Goal: Transaction & Acquisition: Purchase product/service

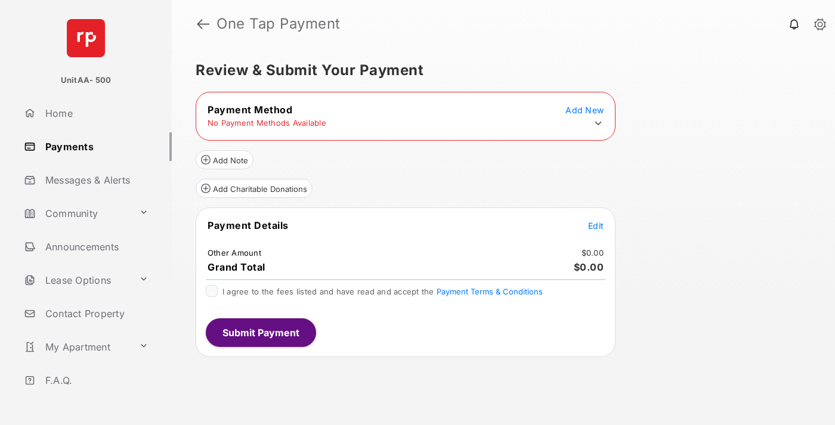
click at [598, 123] on icon at bounding box center [598, 123] width 11 height 11
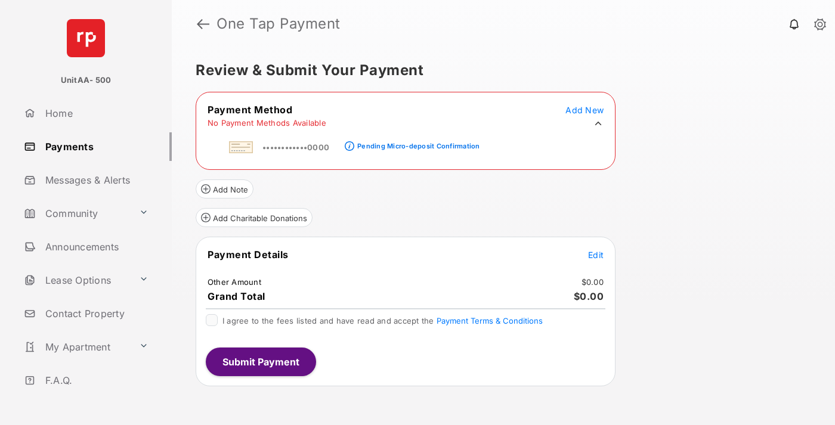
click at [416, 143] on div "Pending Micro-deposit Confirmation" at bounding box center [418, 146] width 122 height 8
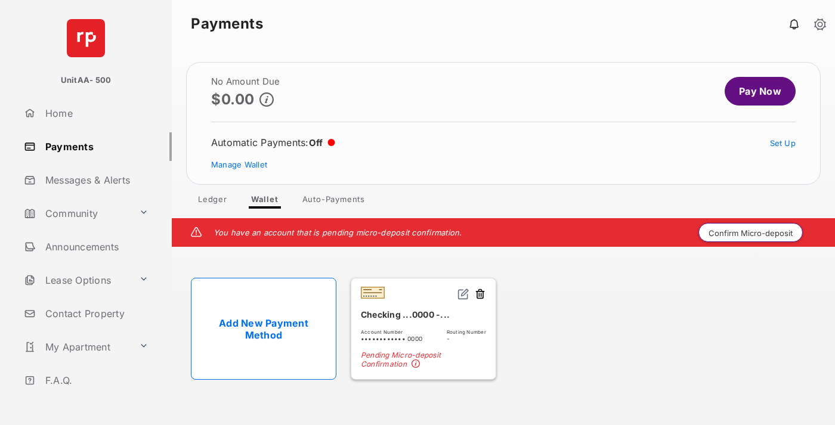
click at [751, 233] on button "Confirm Micro-deposit" at bounding box center [750, 232] width 104 height 19
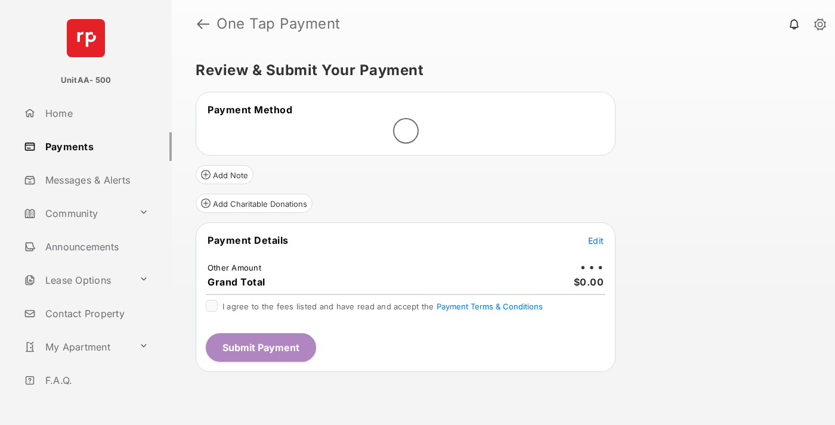
click at [596, 240] on span "Edit" at bounding box center [596, 241] width 16 height 10
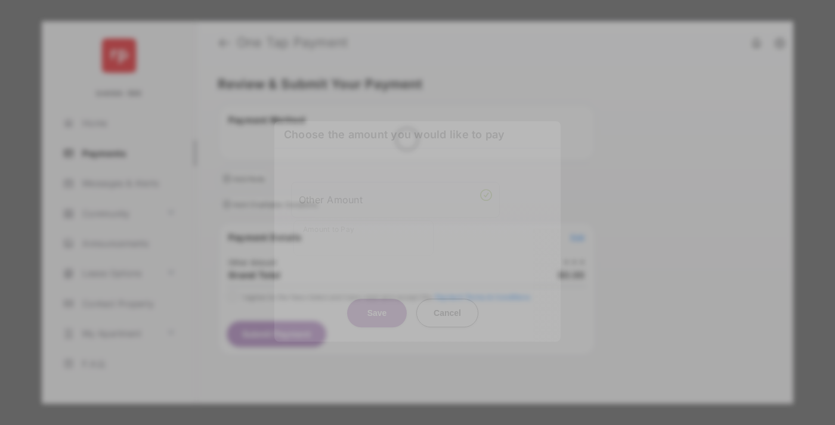
click at [395, 194] on div "Other Amount" at bounding box center [395, 200] width 193 height 20
type input "****"
click at [377, 299] on button "Save" at bounding box center [377, 313] width 60 height 29
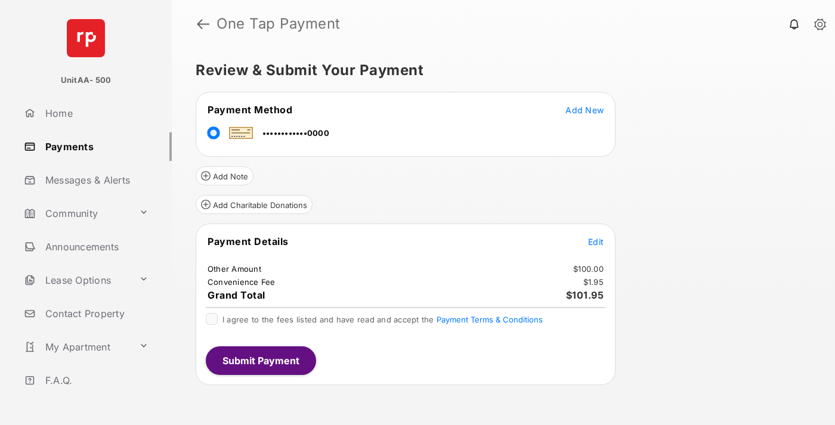
click at [596, 242] on span "Edit" at bounding box center [596, 242] width 16 height 10
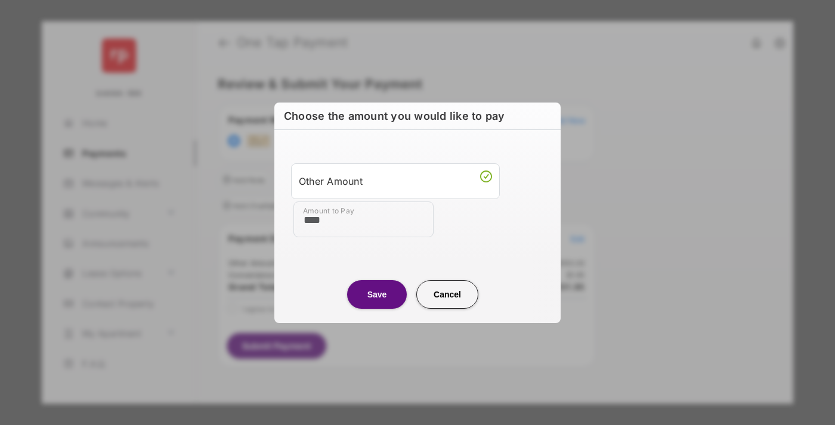
click at [377, 294] on button "Save" at bounding box center [377, 294] width 60 height 29
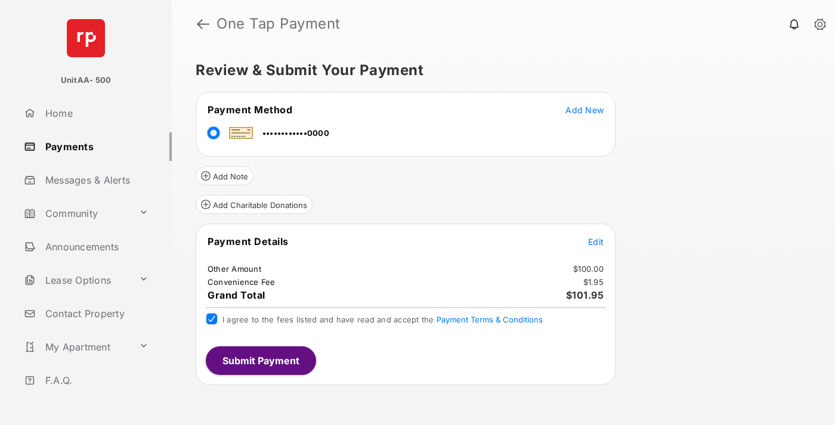
click at [260, 360] on button "Submit Payment" at bounding box center [261, 360] width 110 height 29
